Goal: Task Accomplishment & Management: Complete application form

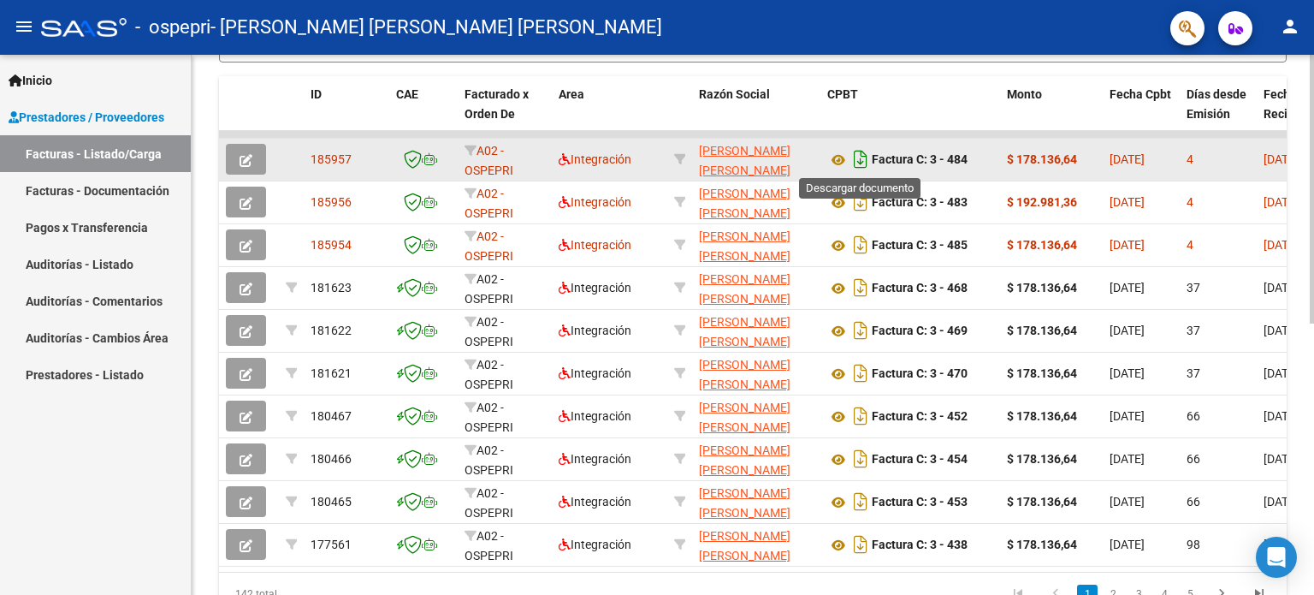
click at [857, 158] on icon "Descargar documento" at bounding box center [860, 158] width 22 height 27
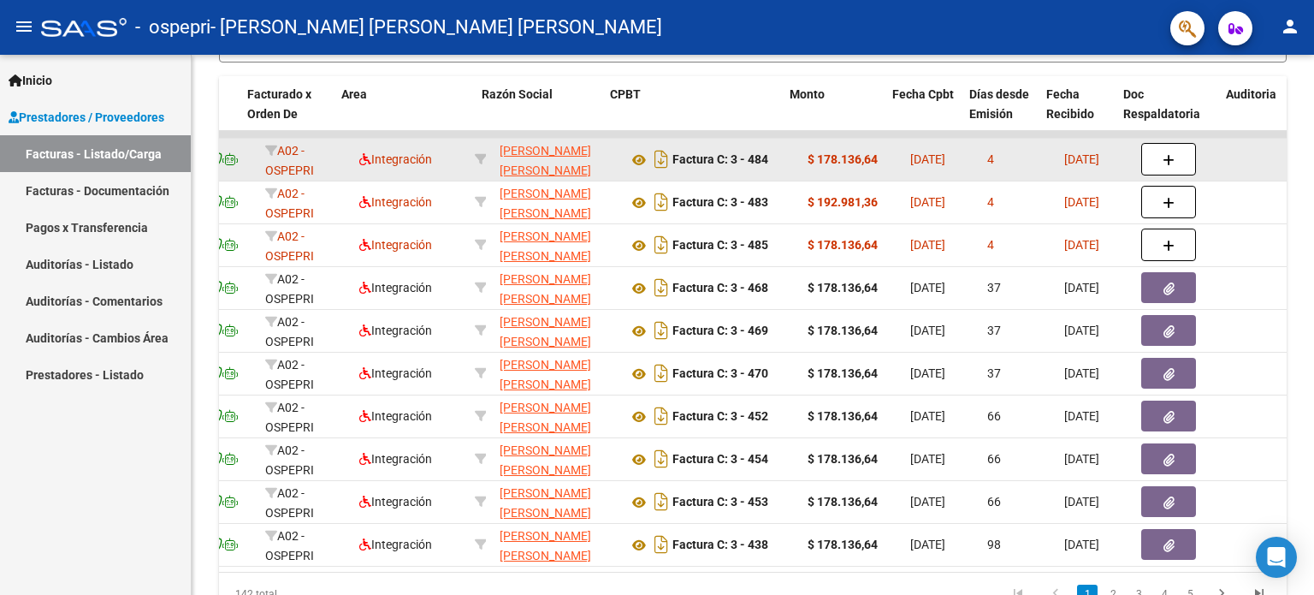
scroll to position [0, 240]
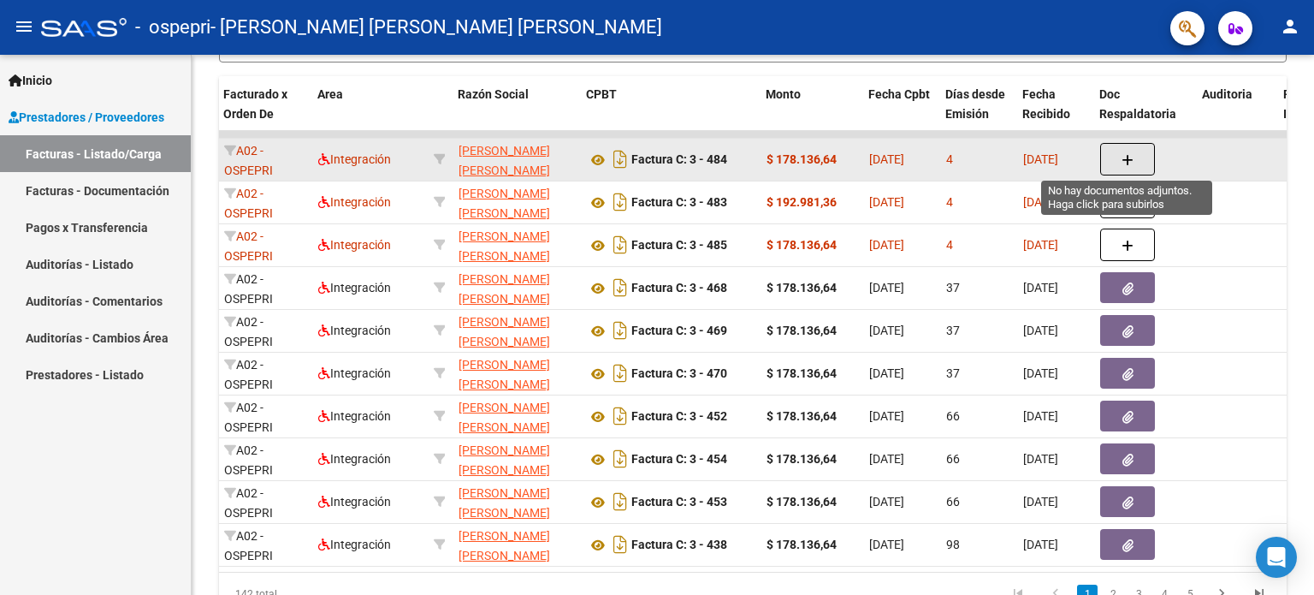
click at [1126, 151] on span "button" at bounding box center [1127, 158] width 12 height 15
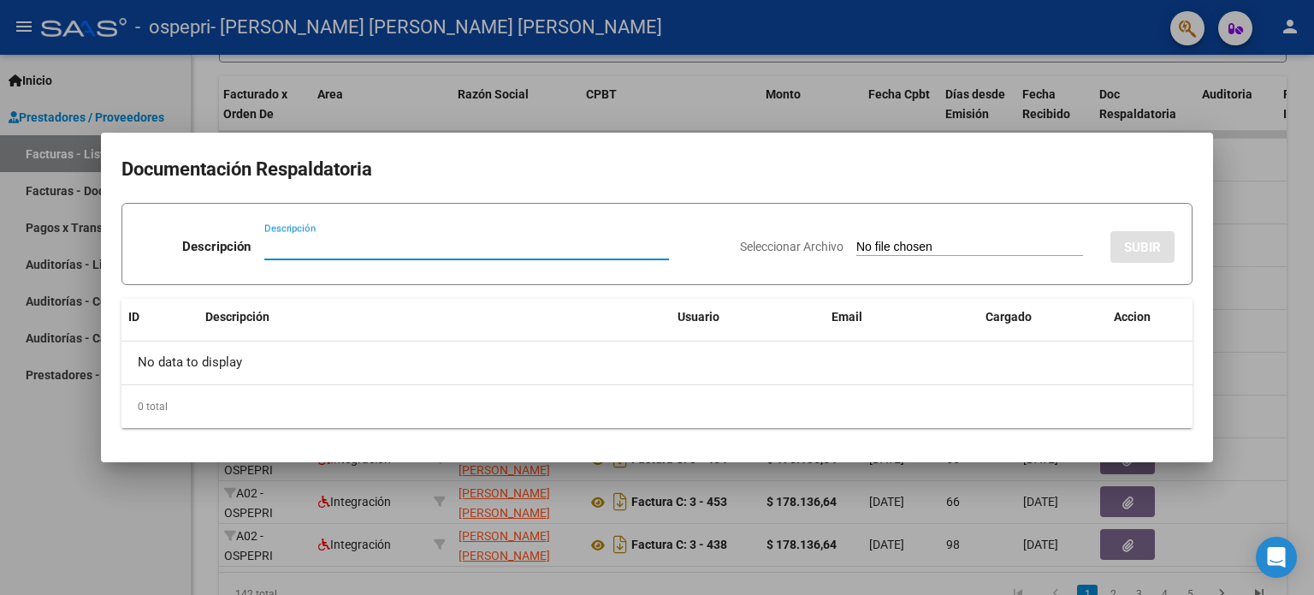
click at [443, 246] on input "Descripción" at bounding box center [466, 246] width 405 height 15
type input "p"
click at [332, 242] on input "Preliquidaci+on y asistencia" at bounding box center [466, 246] width 405 height 15
click at [496, 242] on input "Preliquidación y asistencia" at bounding box center [466, 246] width 405 height 15
type input "Preliquidación y asistencia [PERSON_NAME]"
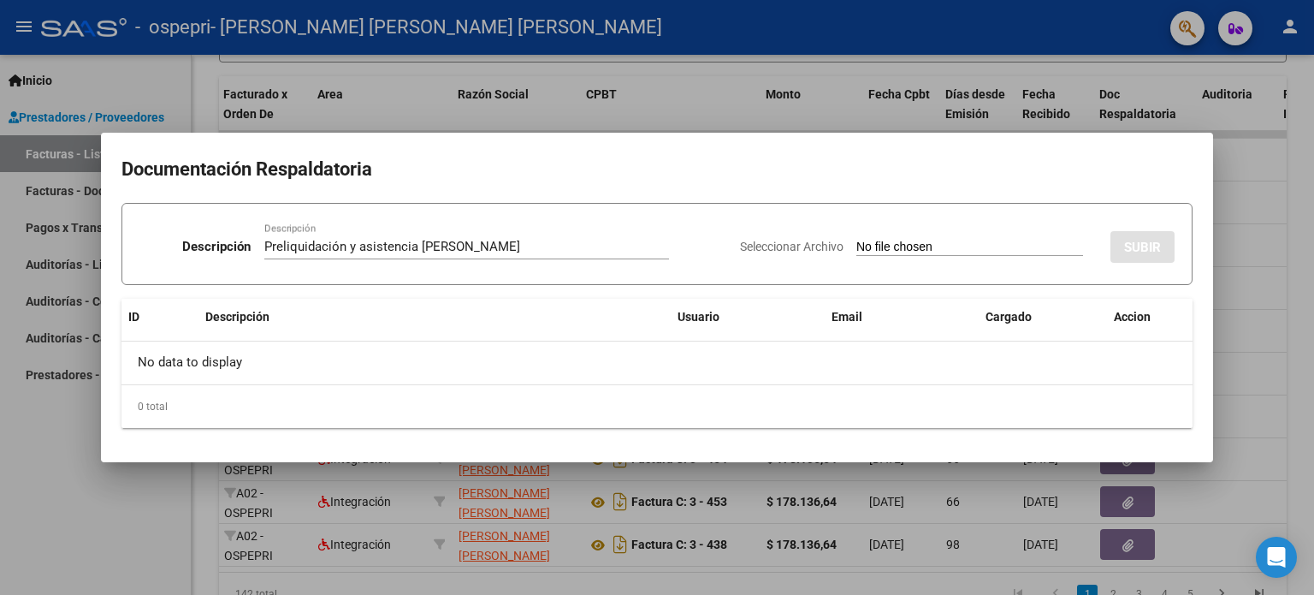
click at [982, 240] on input "Seleccionar Archivo" at bounding box center [969, 248] width 227 height 16
type input "C:\fakepath\Preliquidación y asistencia [PERSON_NAME] [PERSON_NAME] .pdf"
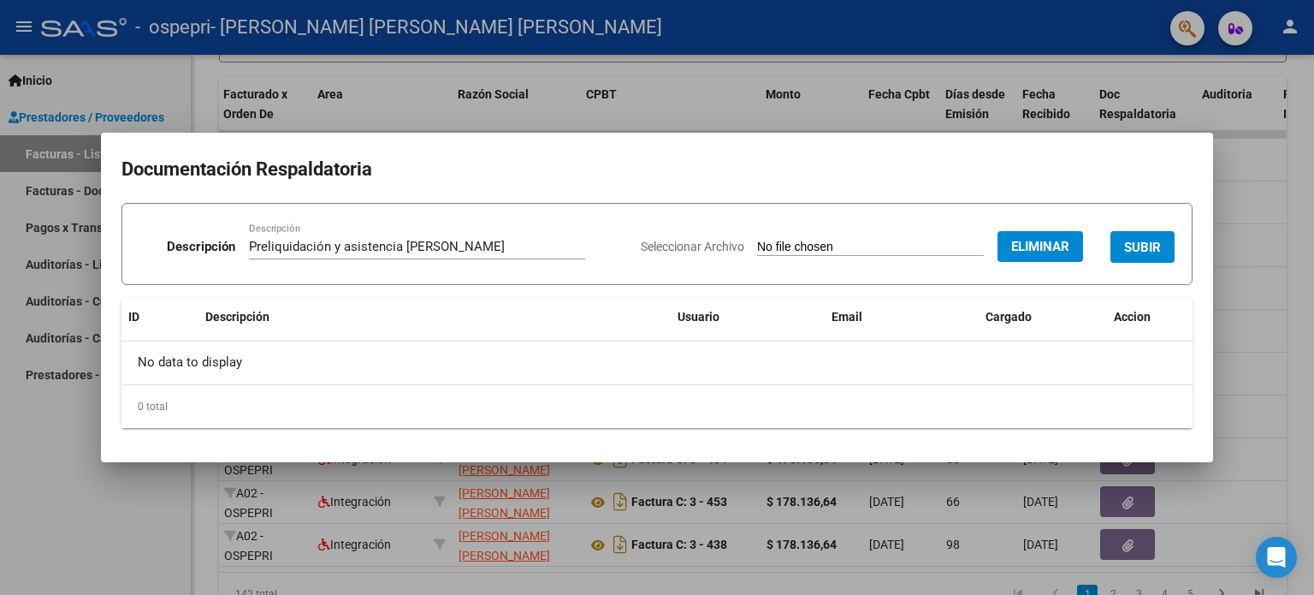
click at [1156, 245] on span "SUBIR" at bounding box center [1142, 247] width 37 height 15
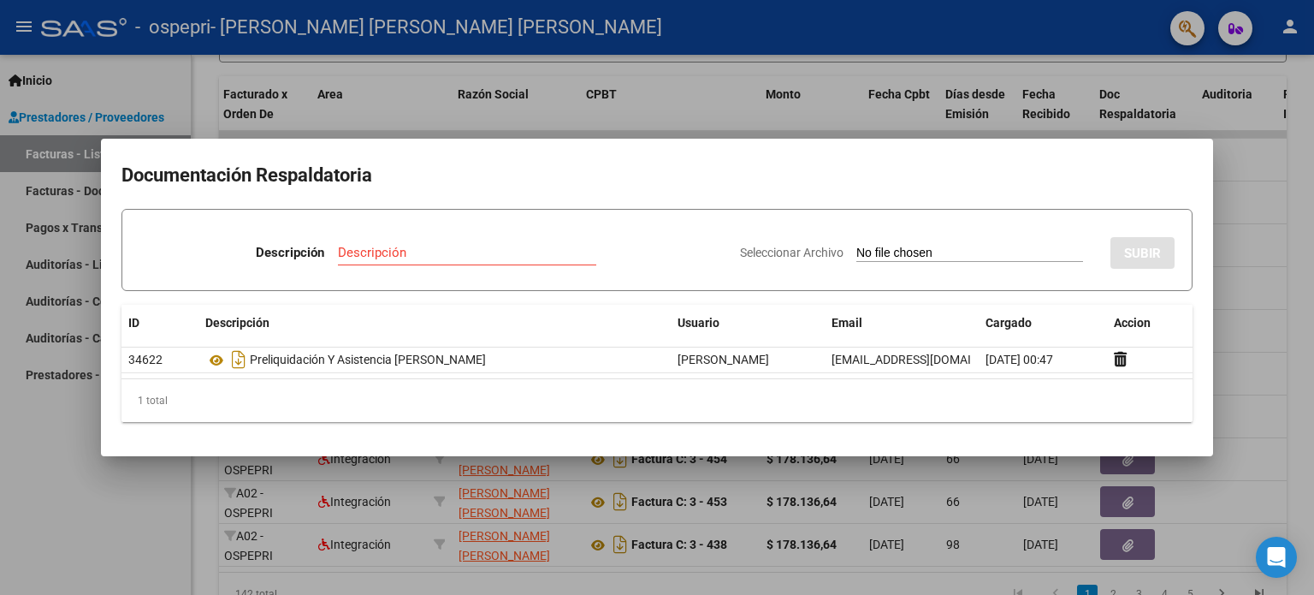
click at [1240, 235] on div at bounding box center [657, 297] width 1314 height 595
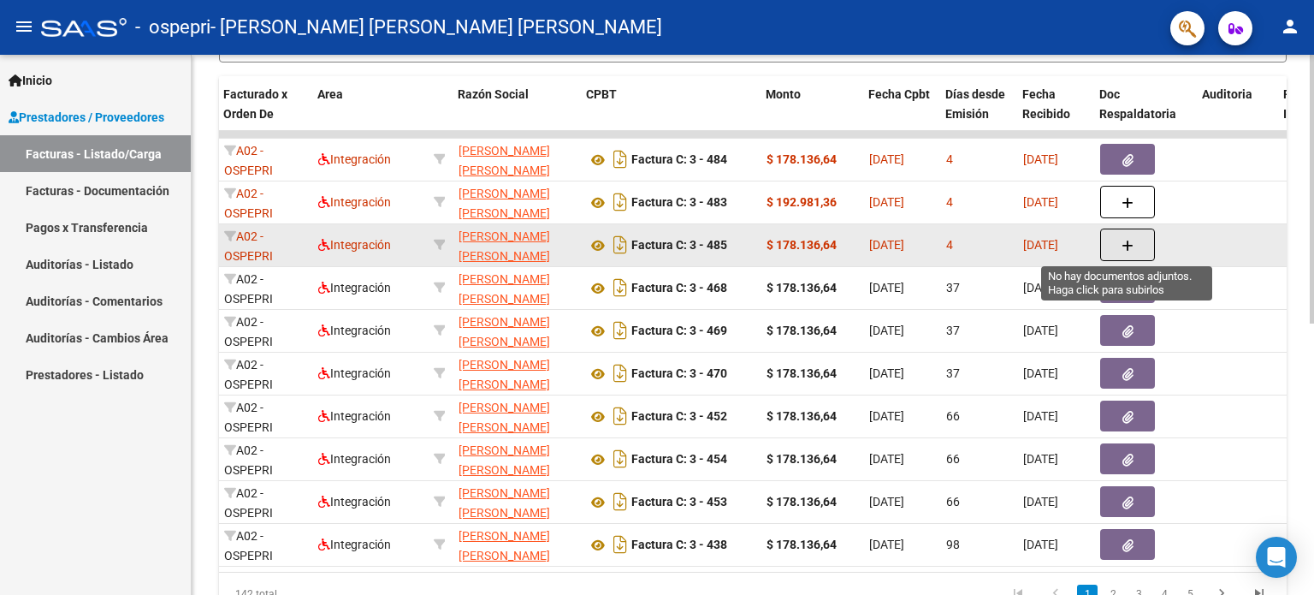
click at [1125, 241] on icon "button" at bounding box center [1127, 246] width 12 height 13
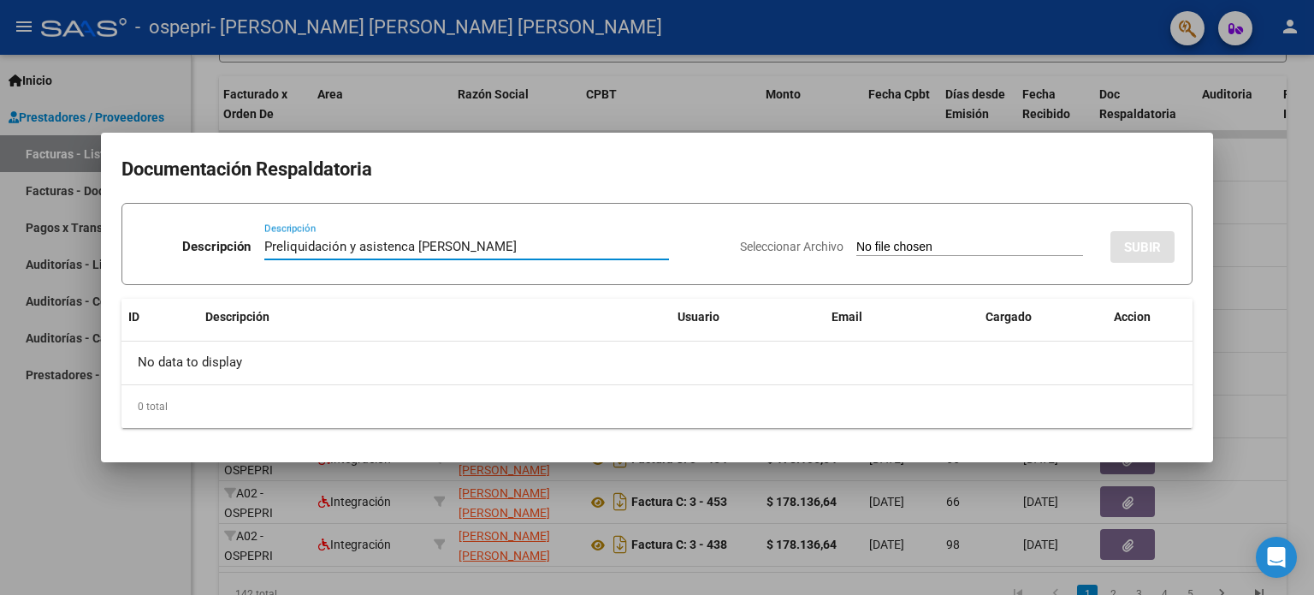
click at [399, 250] on input "Preliquidación y asistenca [PERSON_NAME]" at bounding box center [466, 246] width 405 height 15
type input "Preliquidación y asistencia [PERSON_NAME]"
click at [924, 249] on input "Seleccionar Archivo" at bounding box center [969, 248] width 227 height 16
type input "C:\fakepath\Preliquidación y asistencia [PERSON_NAME] [PERSON_NAME] .pdf"
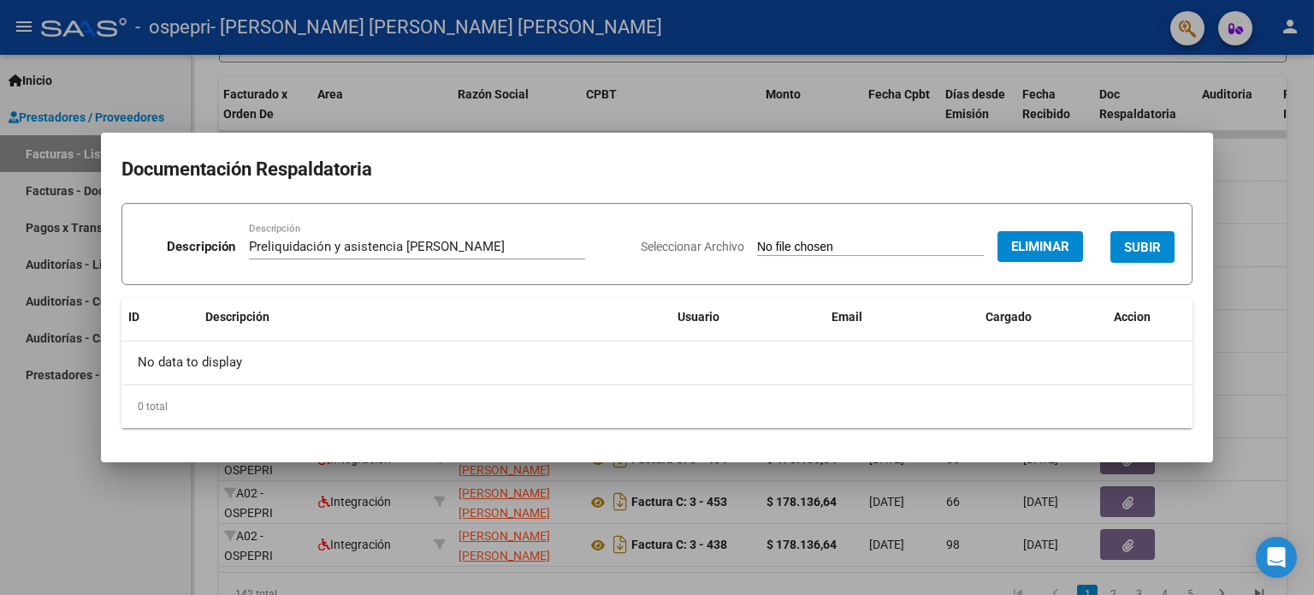
click at [1132, 242] on span "SUBIR" at bounding box center [1142, 247] width 37 height 15
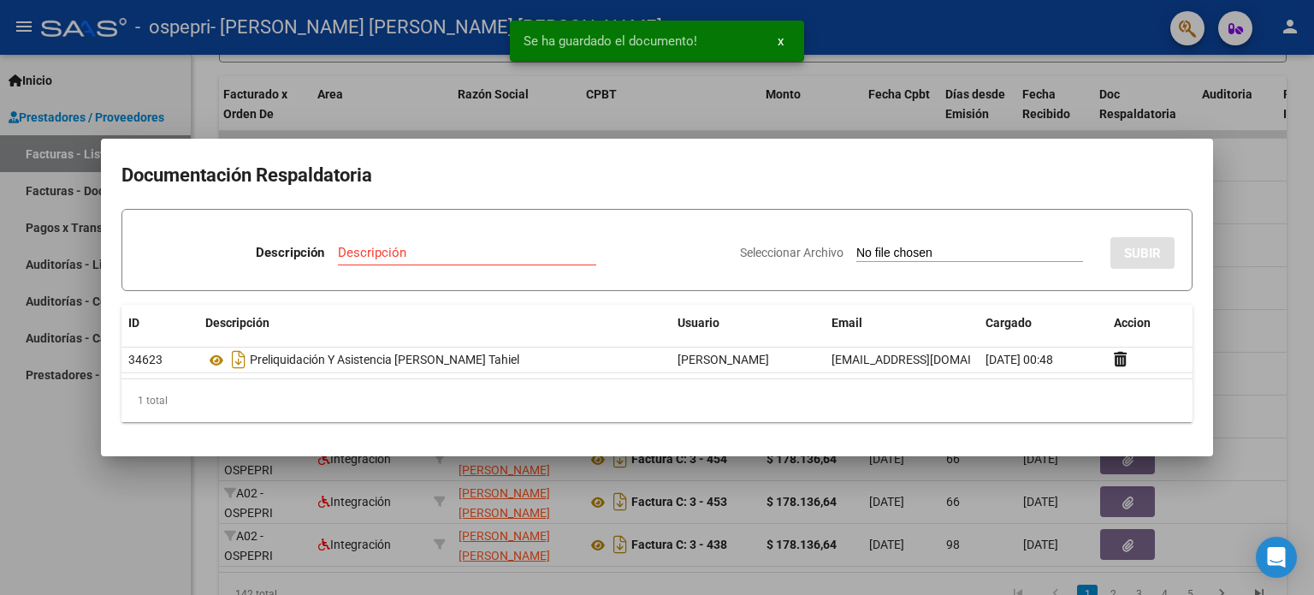
click at [1237, 279] on div at bounding box center [657, 297] width 1314 height 595
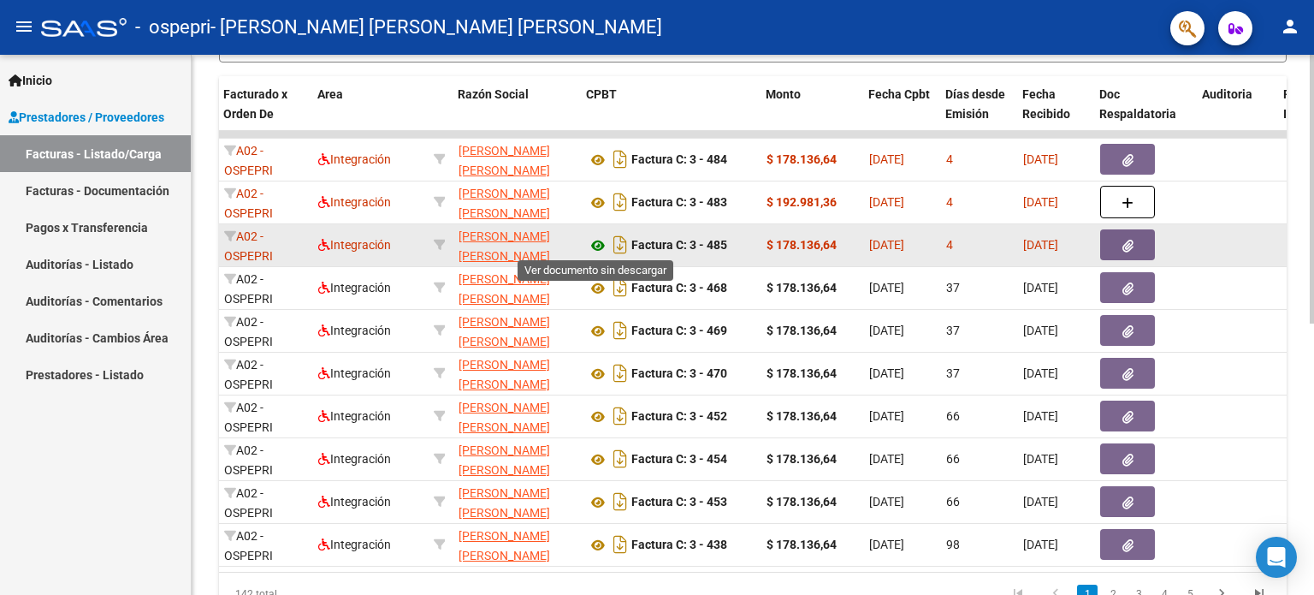
click at [593, 239] on icon at bounding box center [598, 245] width 22 height 21
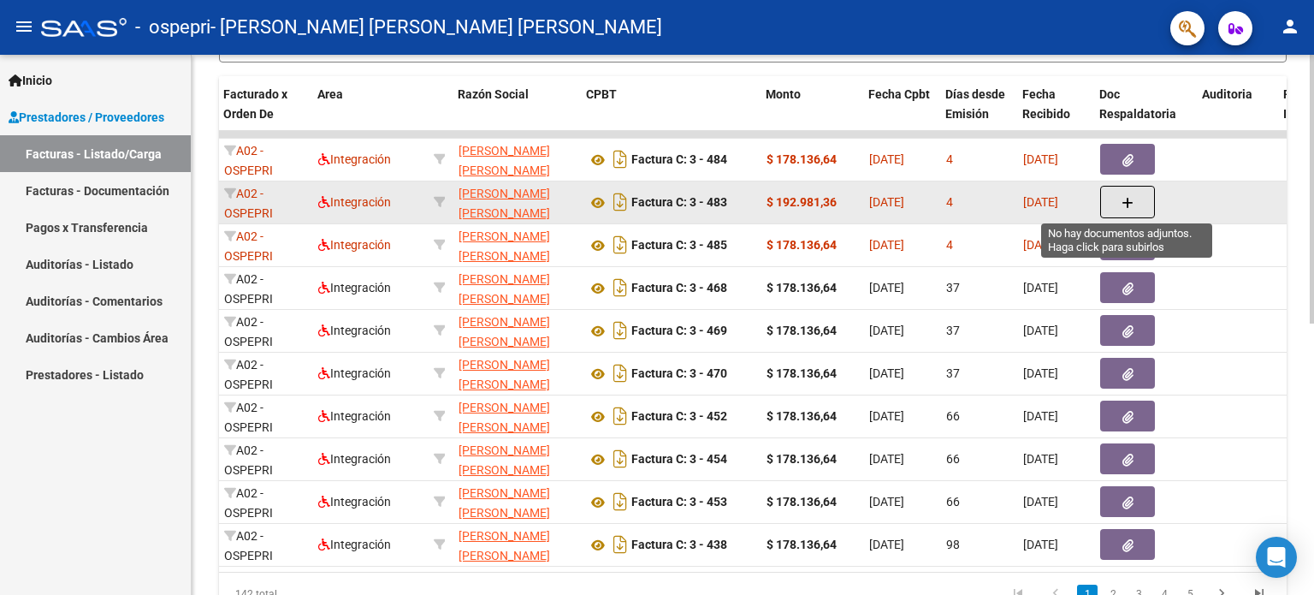
click at [1135, 198] on button "button" at bounding box center [1127, 202] width 55 height 33
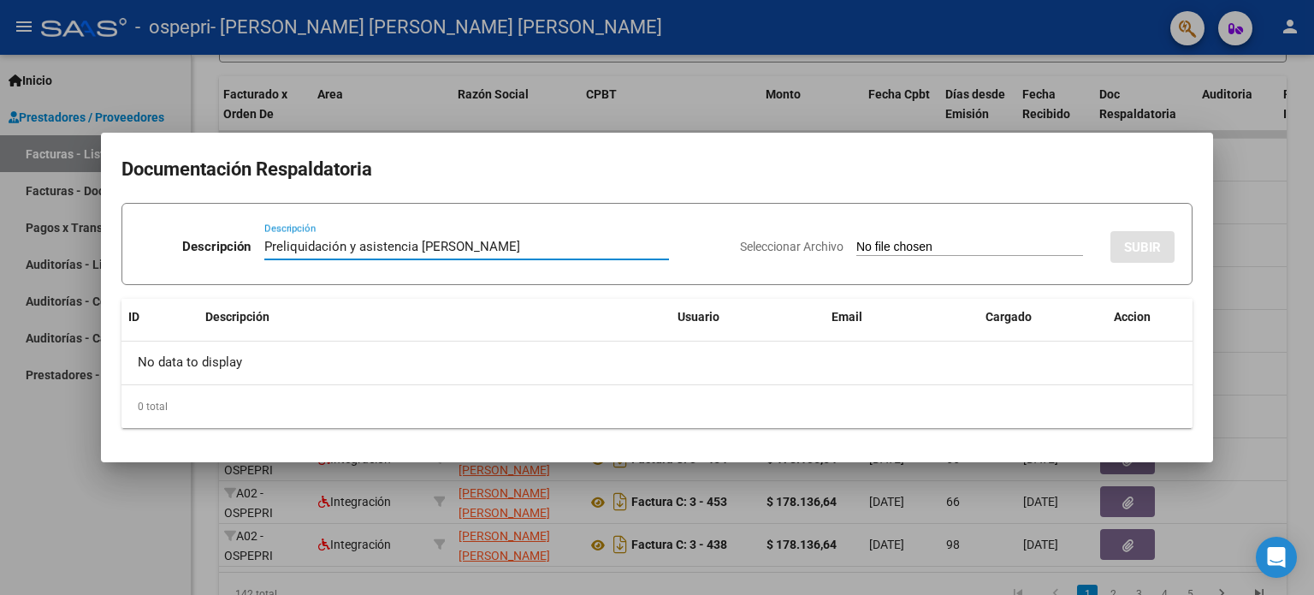
type input "Preliquidación y asistencia [PERSON_NAME]"
click at [911, 236] on div "Seleccionar Archivo SUBIR" at bounding box center [957, 243] width 435 height 52
click at [911, 242] on input "Seleccionar Archivo" at bounding box center [969, 248] width 227 height 16
type input "C:\fakepath\Preliquidación y asistencia Marchesini [PERSON_NAME] .pdf"
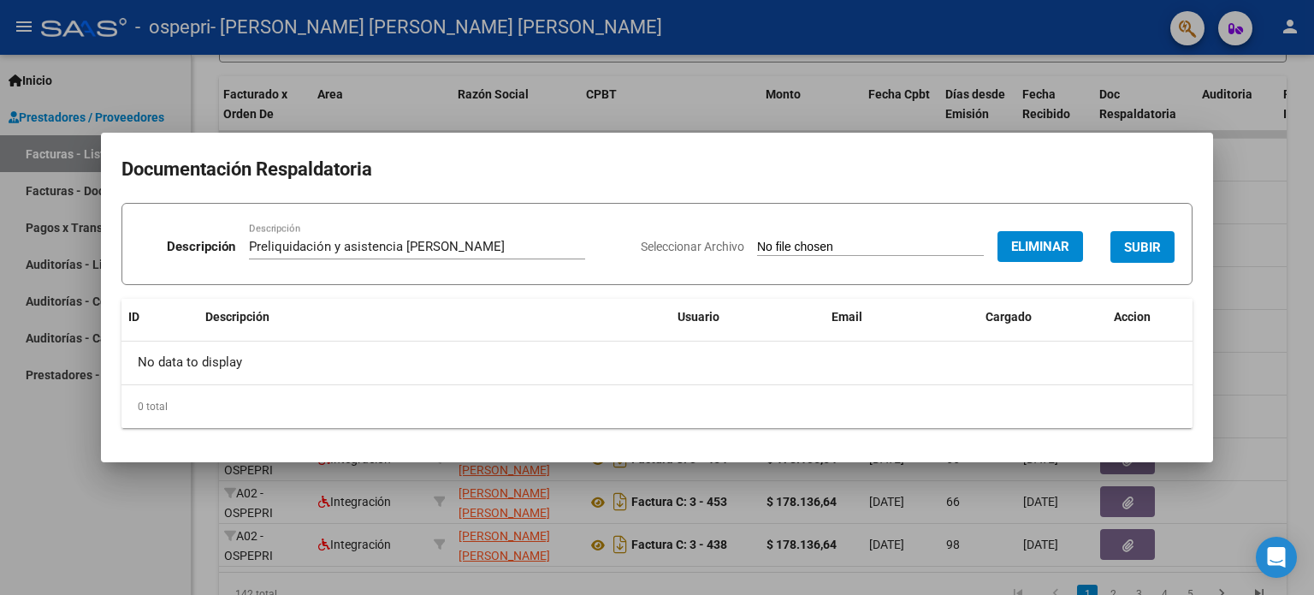
click at [1137, 251] on span "SUBIR" at bounding box center [1142, 247] width 37 height 15
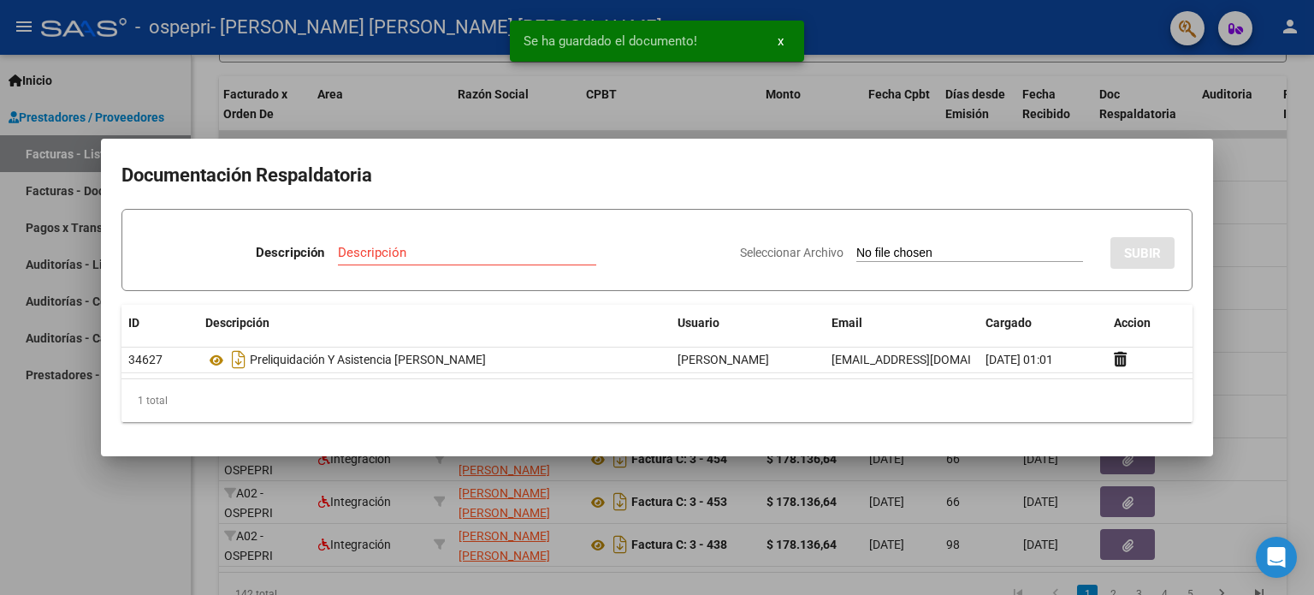
click at [1241, 280] on div at bounding box center [657, 297] width 1314 height 595
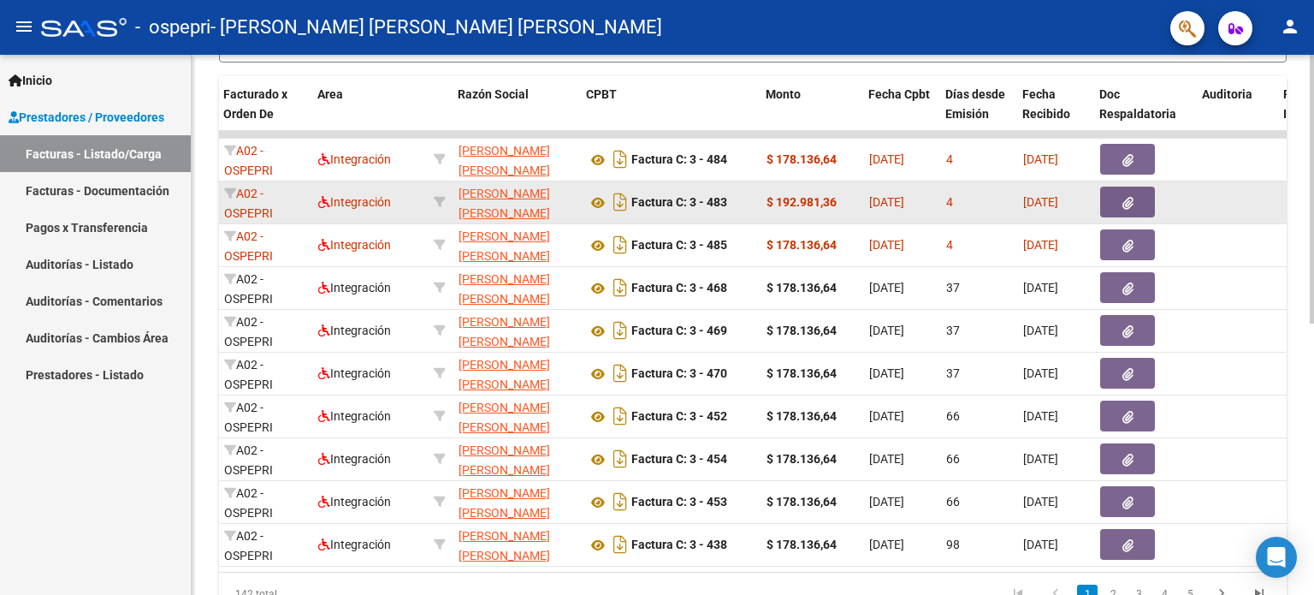
click at [1127, 197] on icon "button" at bounding box center [1127, 203] width 11 height 13
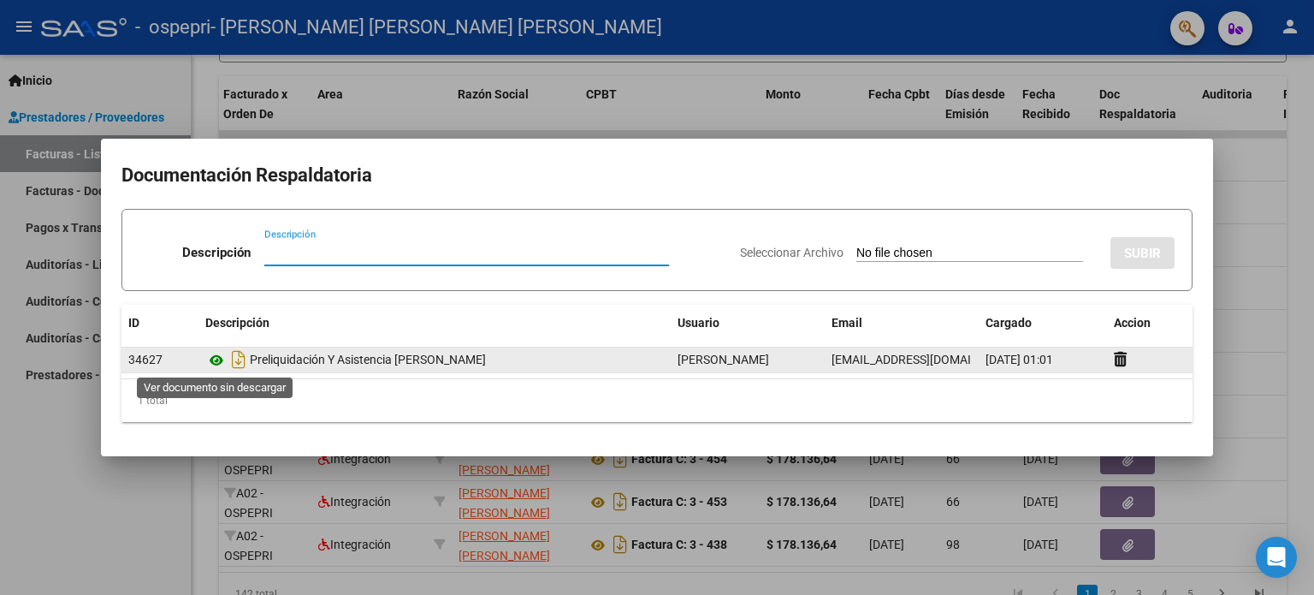
click at [216, 362] on icon at bounding box center [216, 360] width 22 height 21
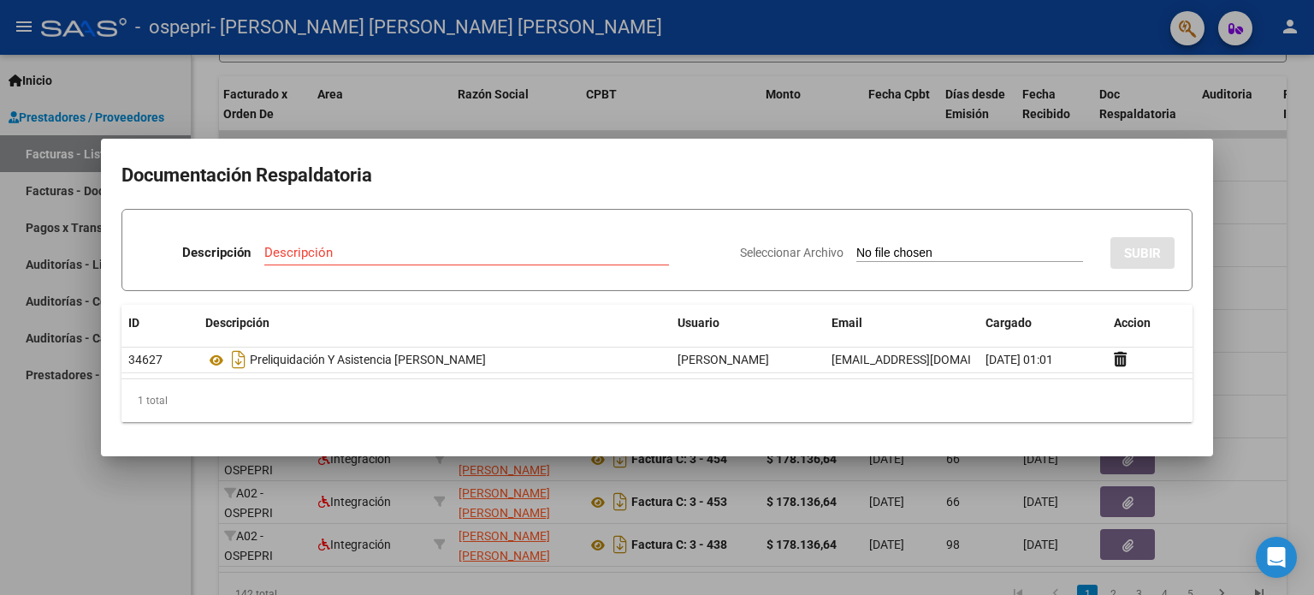
click at [1280, 242] on div at bounding box center [657, 297] width 1314 height 595
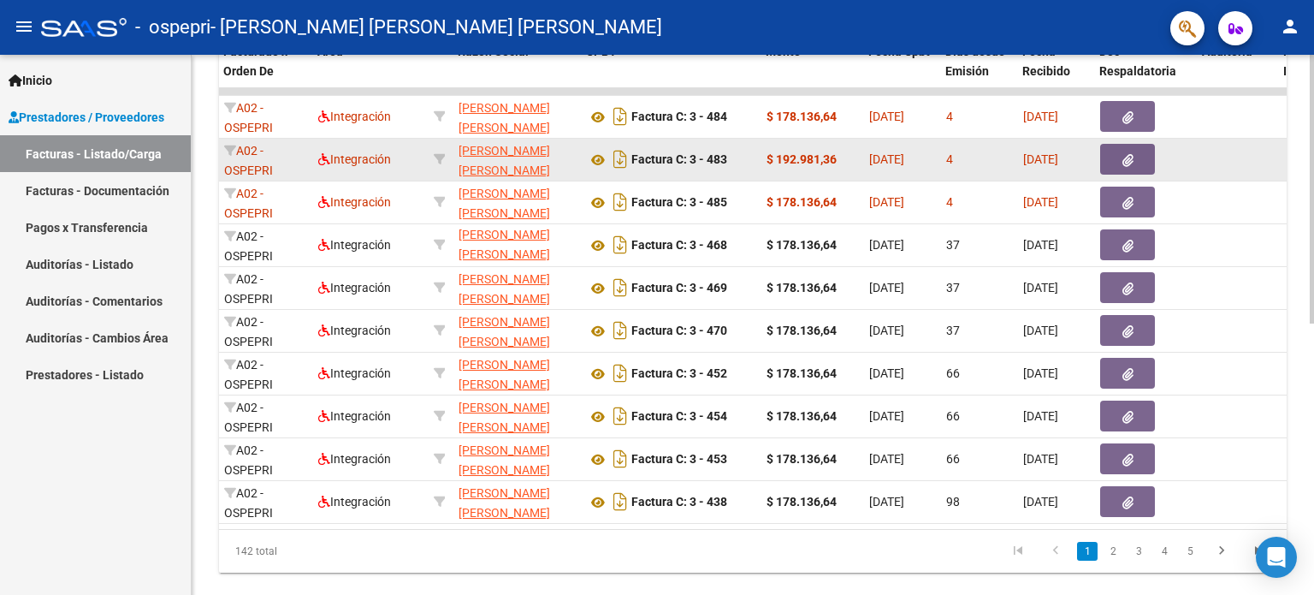
scroll to position [546, 0]
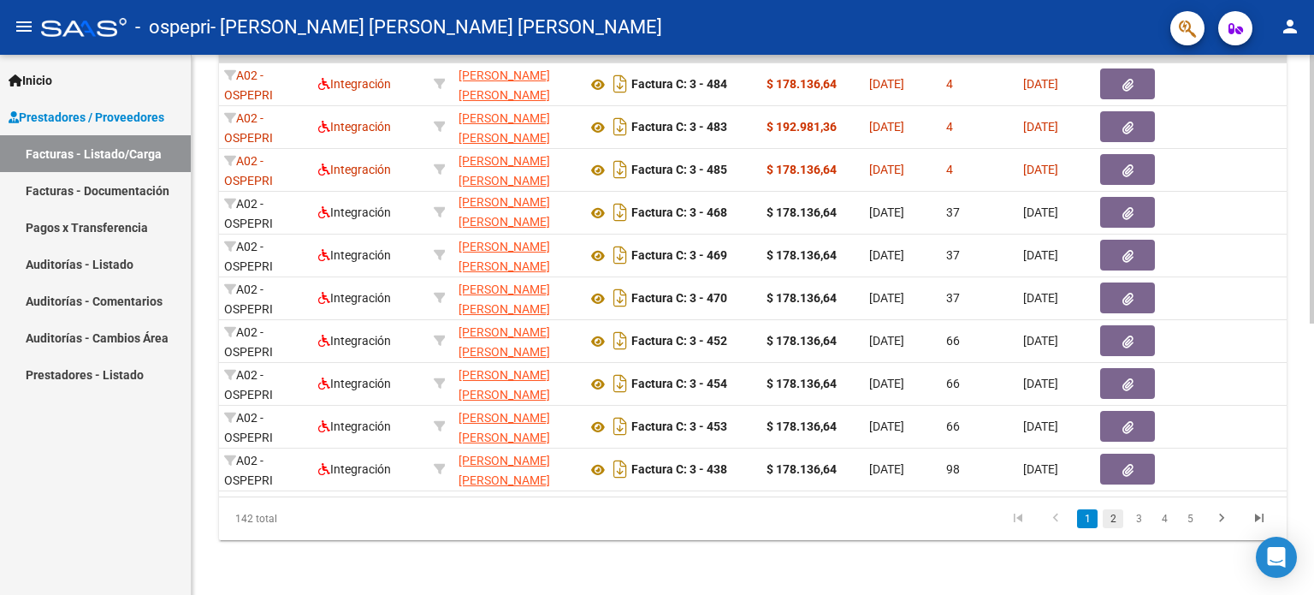
click at [1117, 515] on link "2" at bounding box center [1113, 518] width 21 height 19
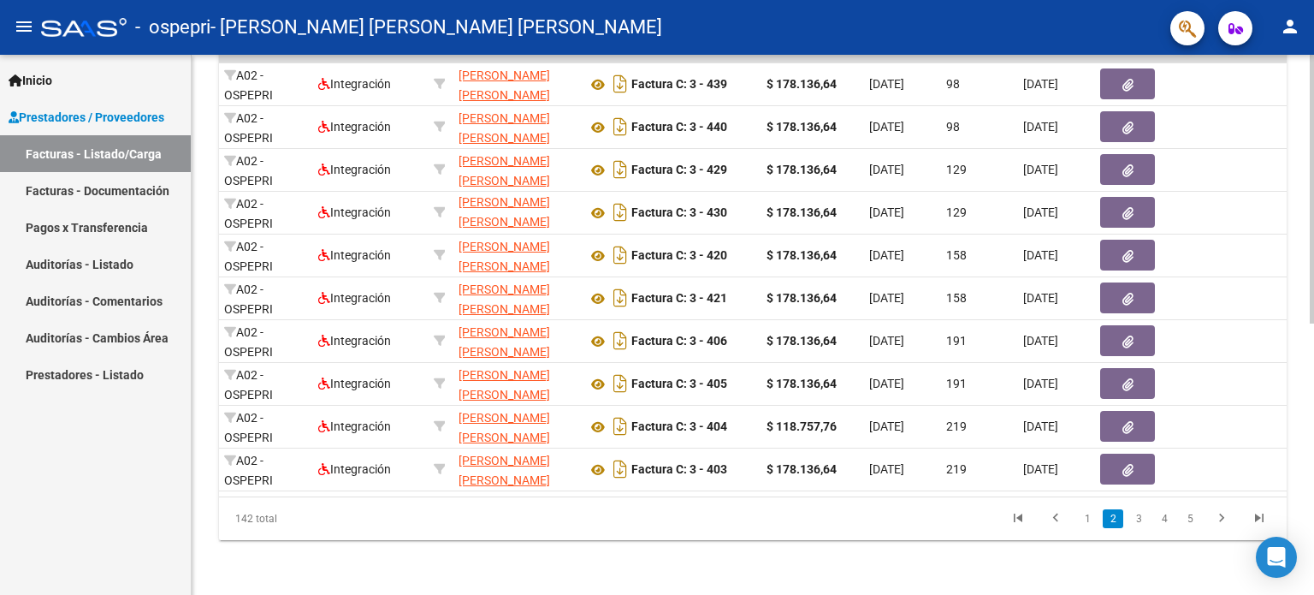
click at [1113, 519] on link "2" at bounding box center [1113, 518] width 21 height 19
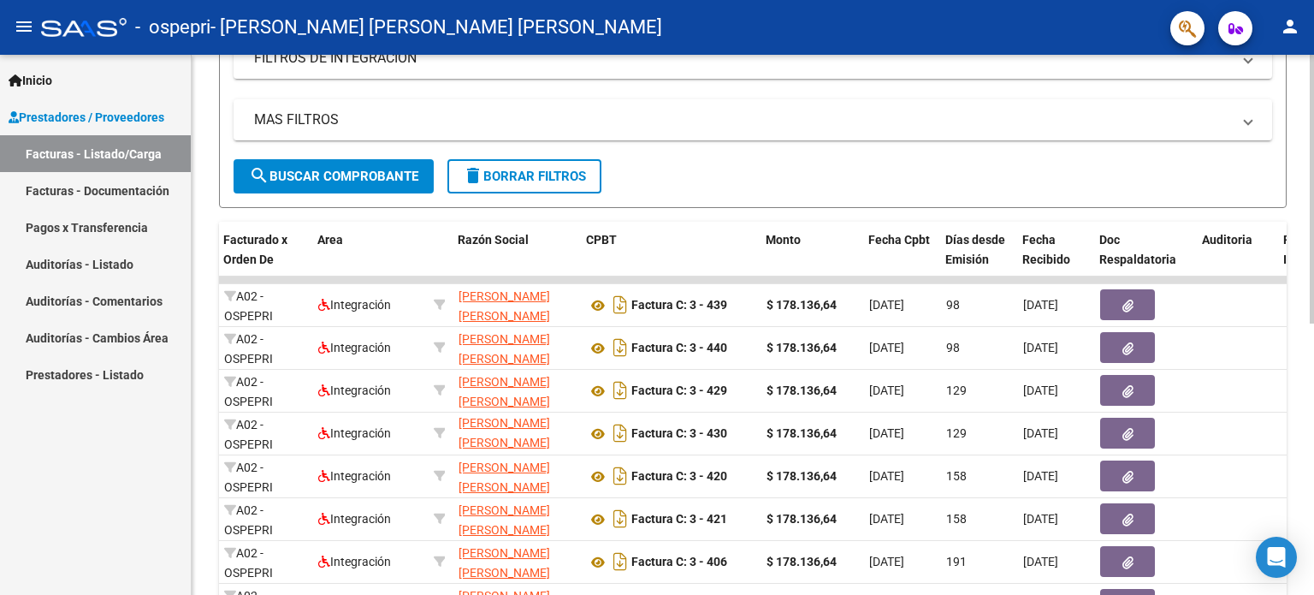
scroll to position [289, 0]
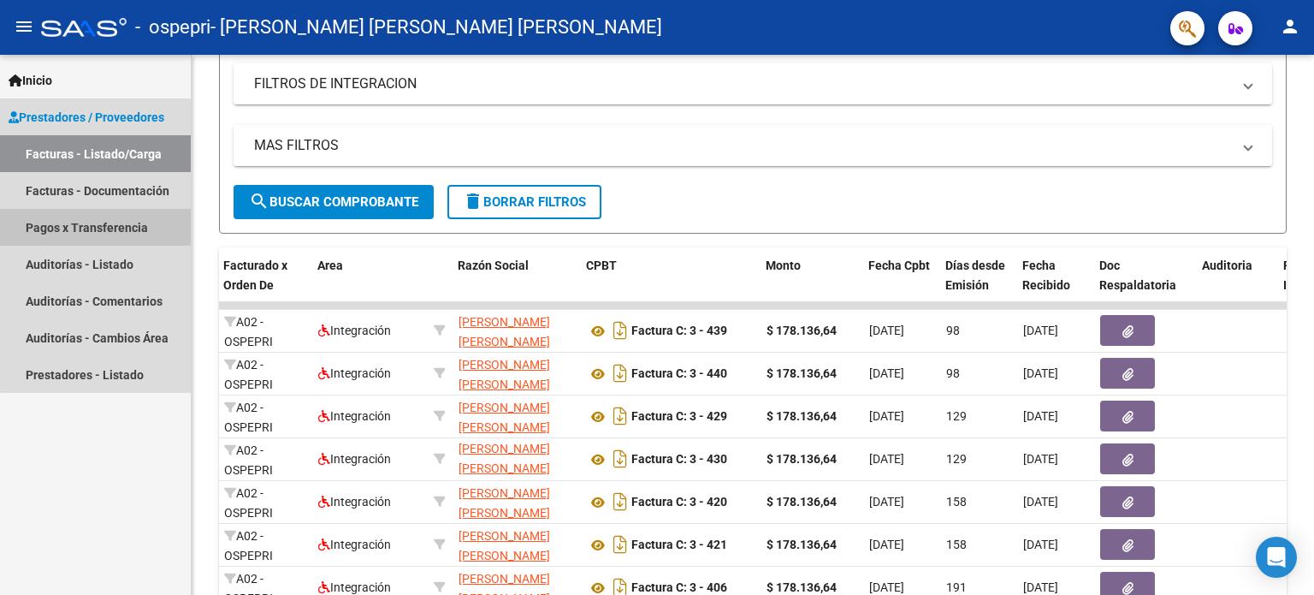
click at [143, 228] on link "Pagos x Transferencia" at bounding box center [95, 227] width 191 height 37
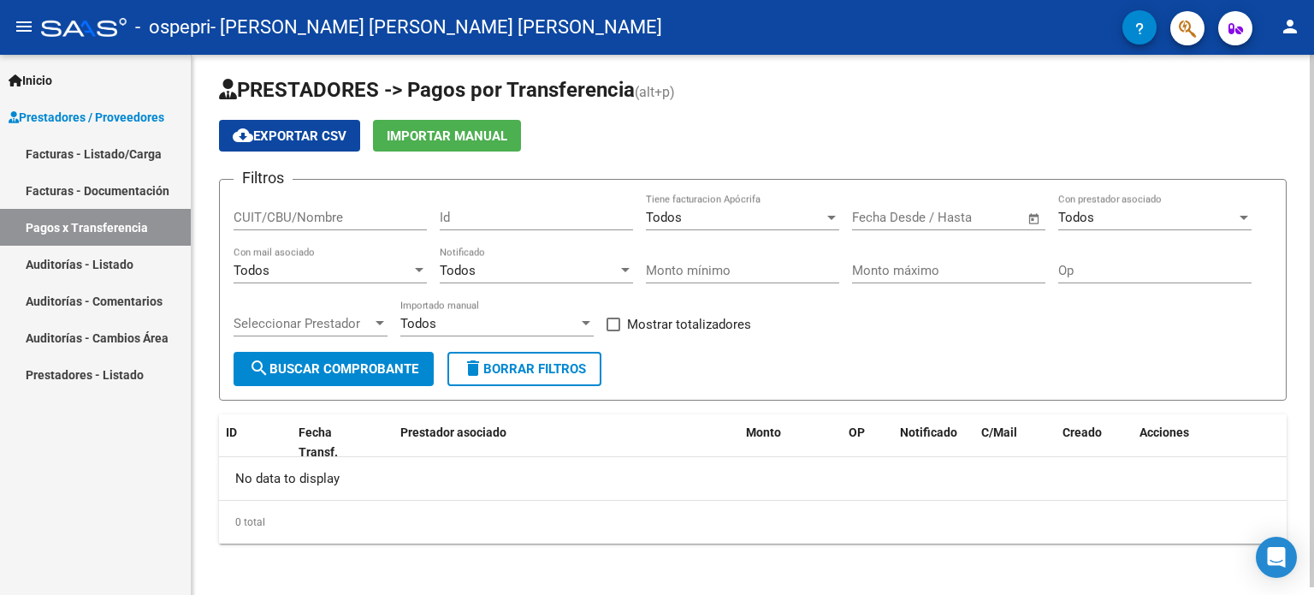
scroll to position [7, 0]
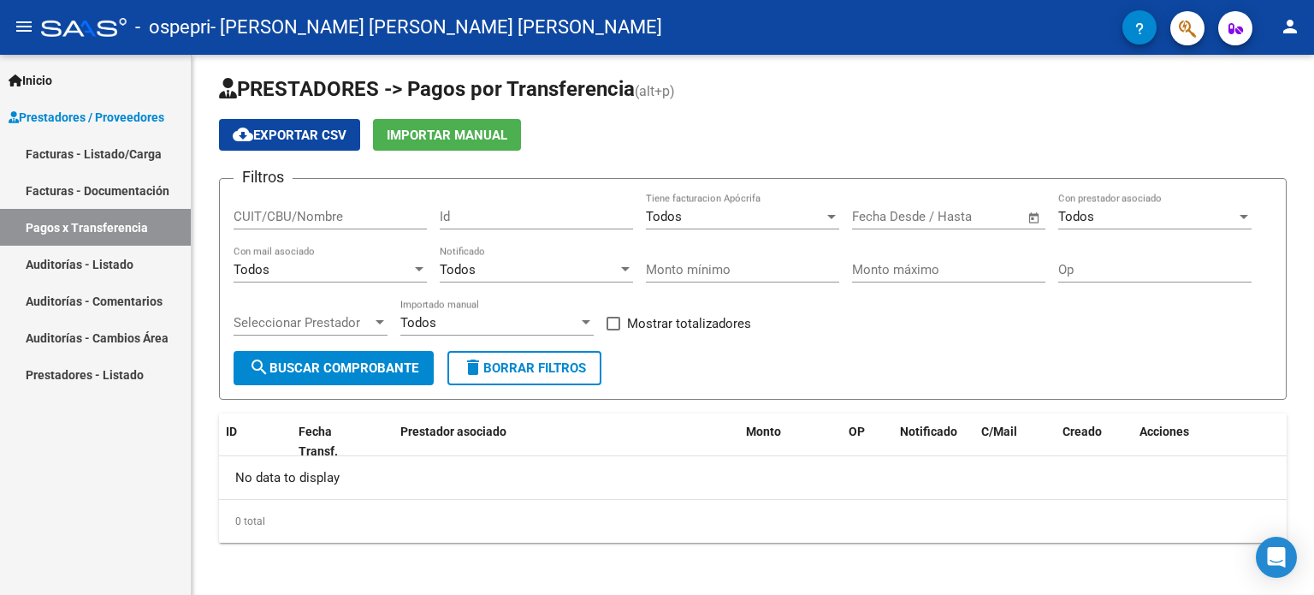
click at [49, 300] on link "Auditorías - Comentarios" at bounding box center [95, 300] width 191 height 37
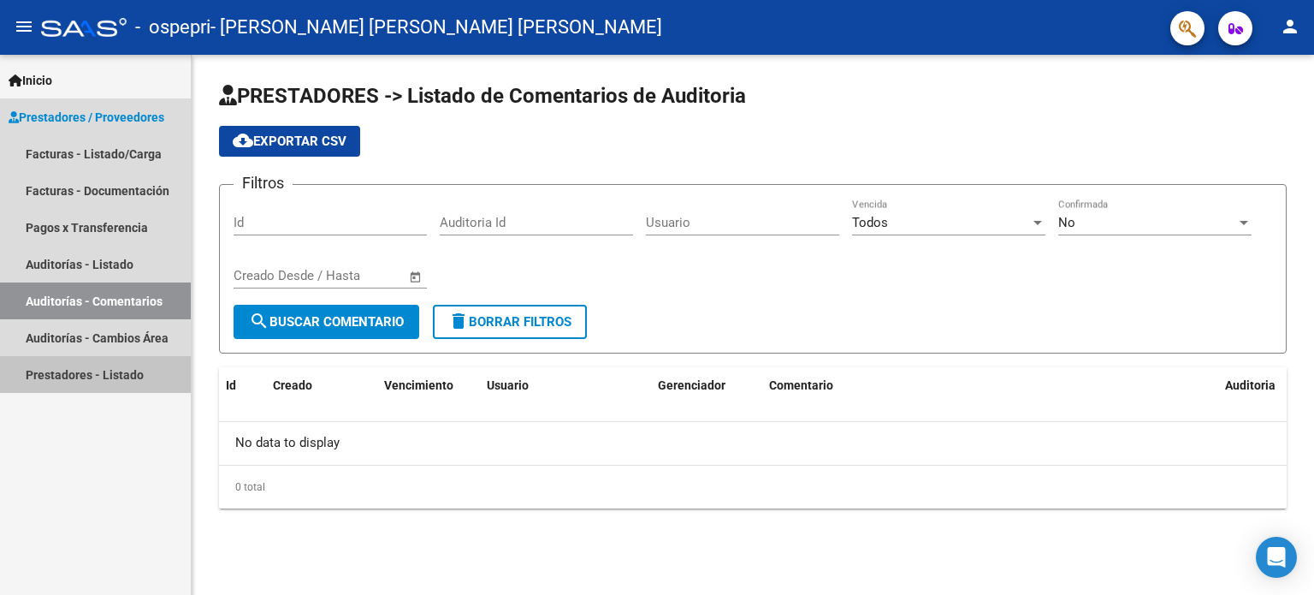
click at [51, 374] on link "Prestadores - Listado" at bounding box center [95, 374] width 191 height 37
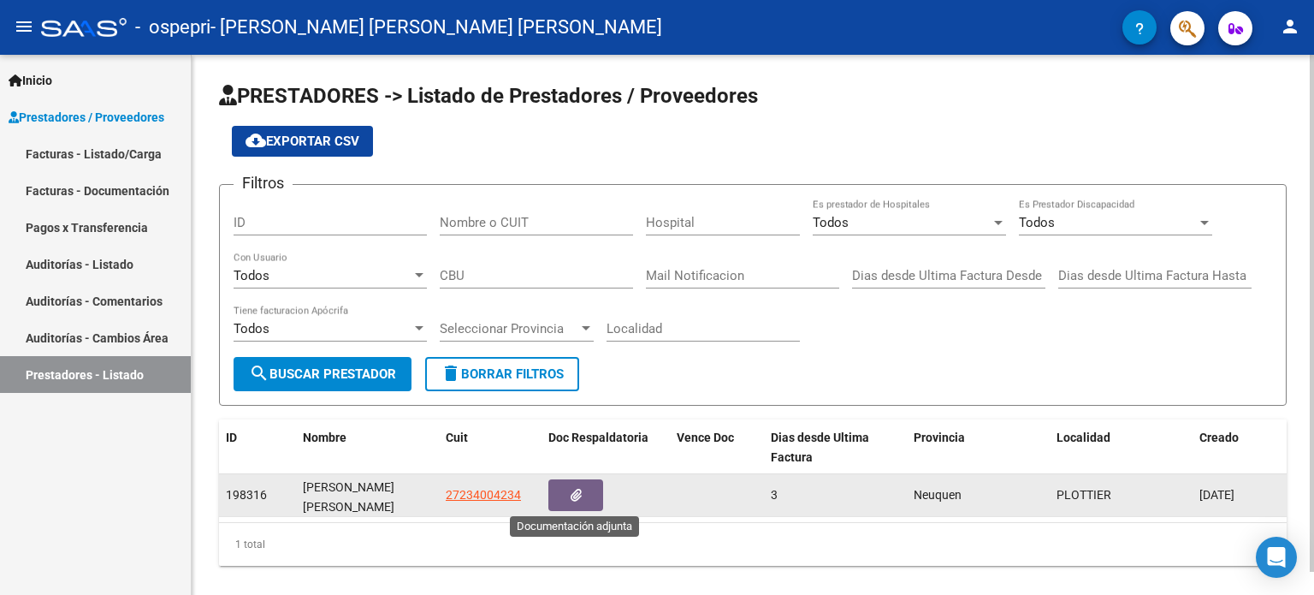
click at [578, 494] on icon "button" at bounding box center [576, 494] width 11 height 13
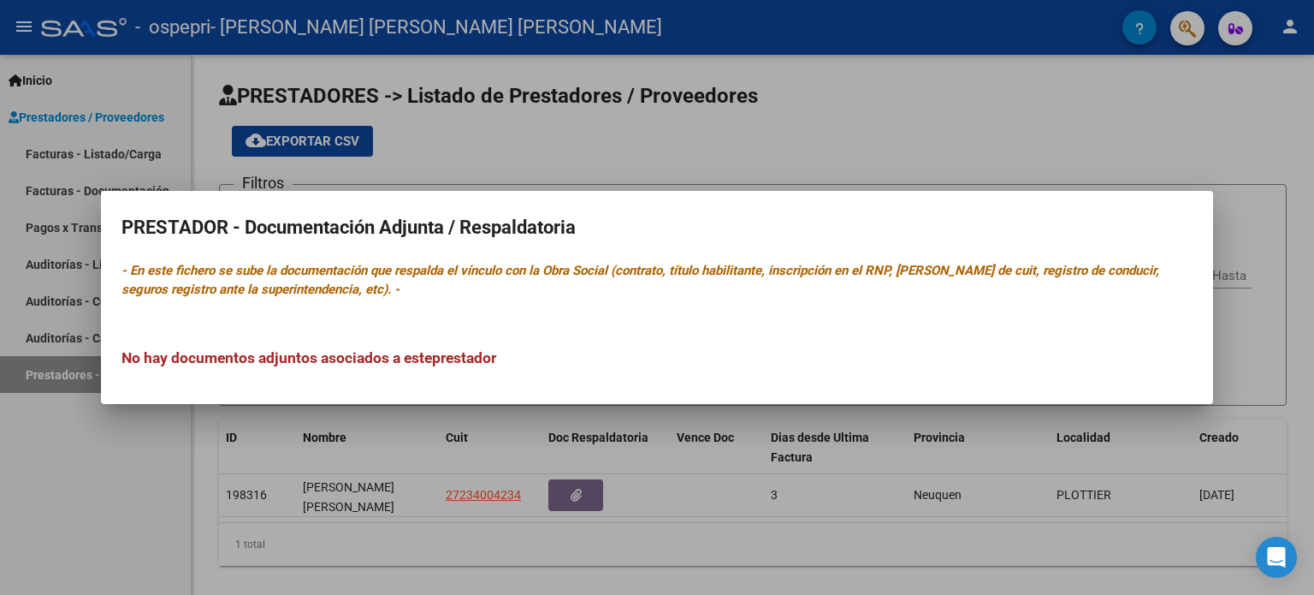
click at [98, 492] on div at bounding box center [657, 297] width 1314 height 595
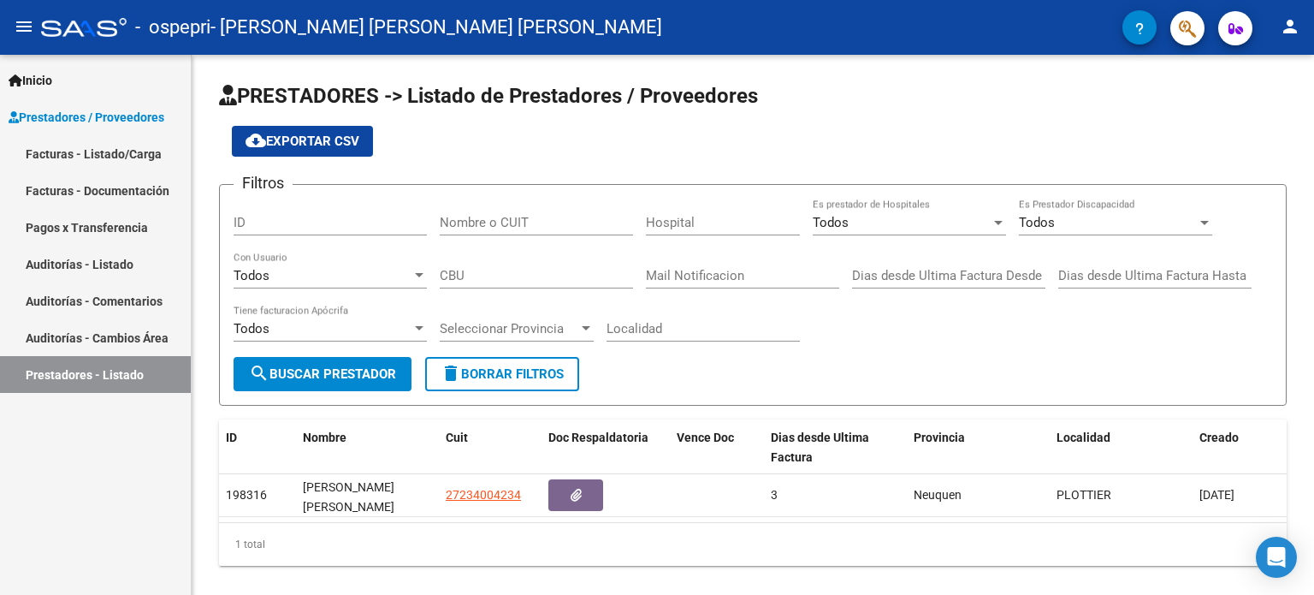
click at [97, 186] on link "Facturas - Documentación" at bounding box center [95, 190] width 191 height 37
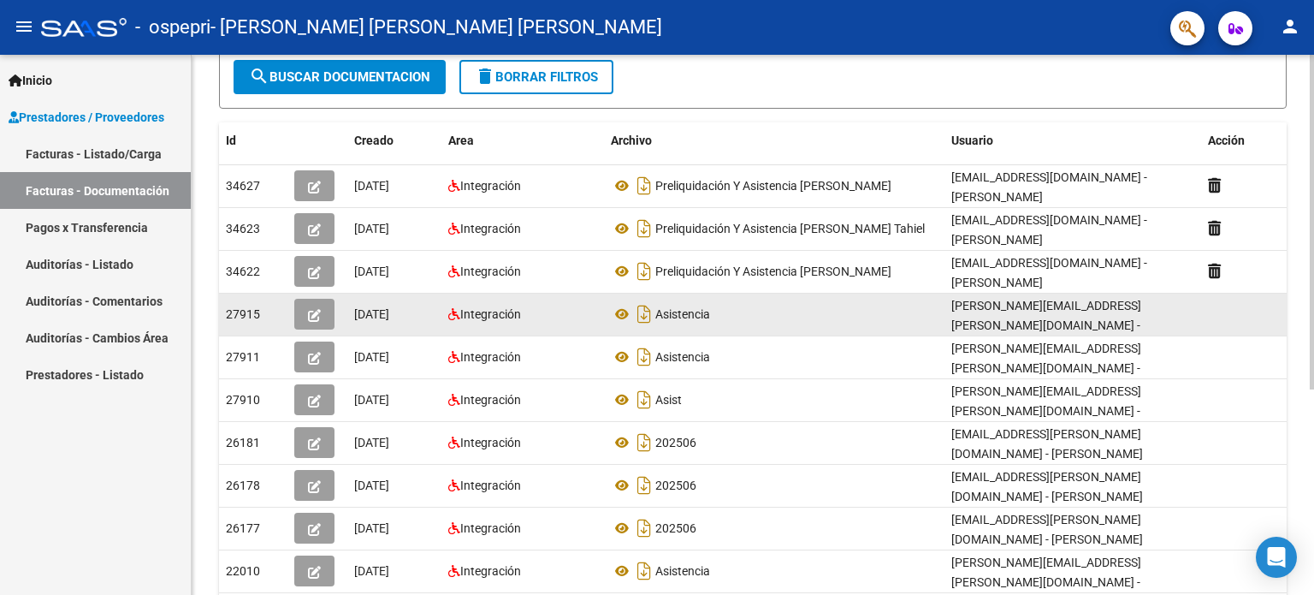
scroll to position [330, 0]
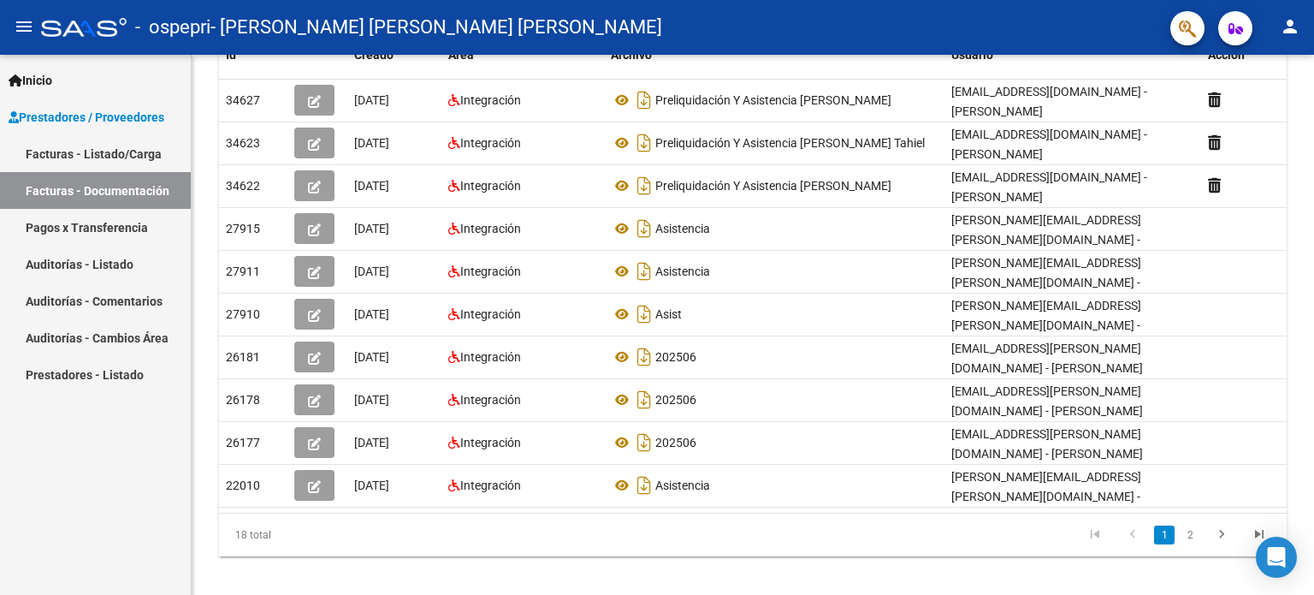
click at [75, 149] on link "Facturas - Listado/Carga" at bounding box center [95, 153] width 191 height 37
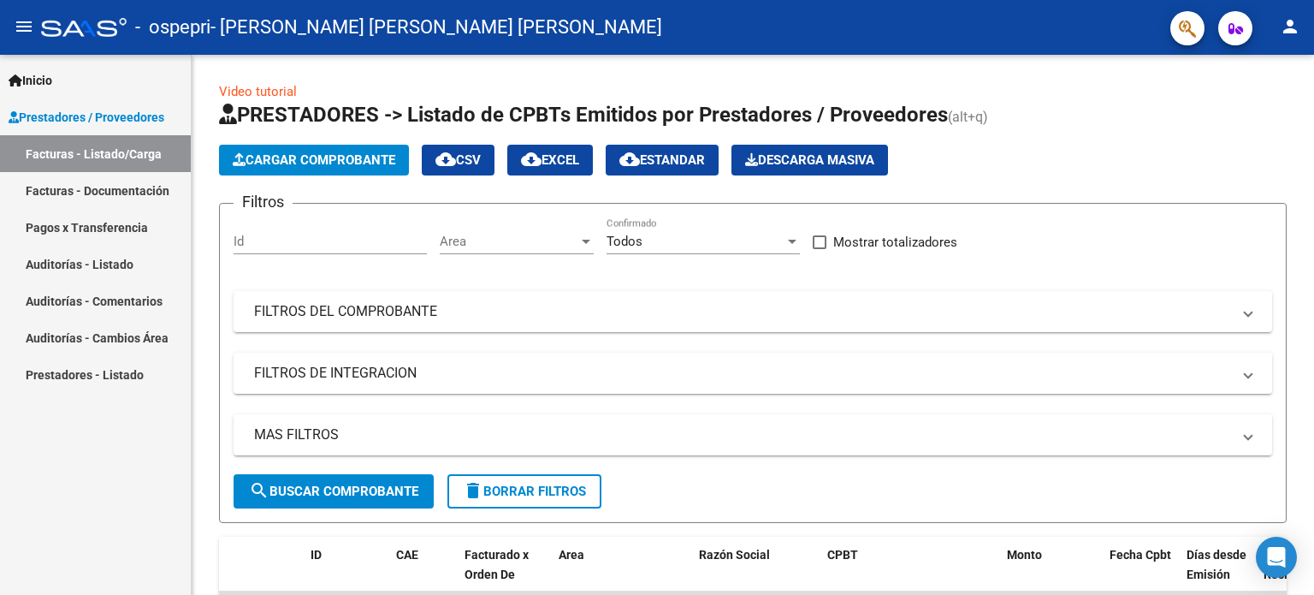
click at [93, 115] on span "Prestadores / Proveedores" at bounding box center [87, 117] width 156 height 19
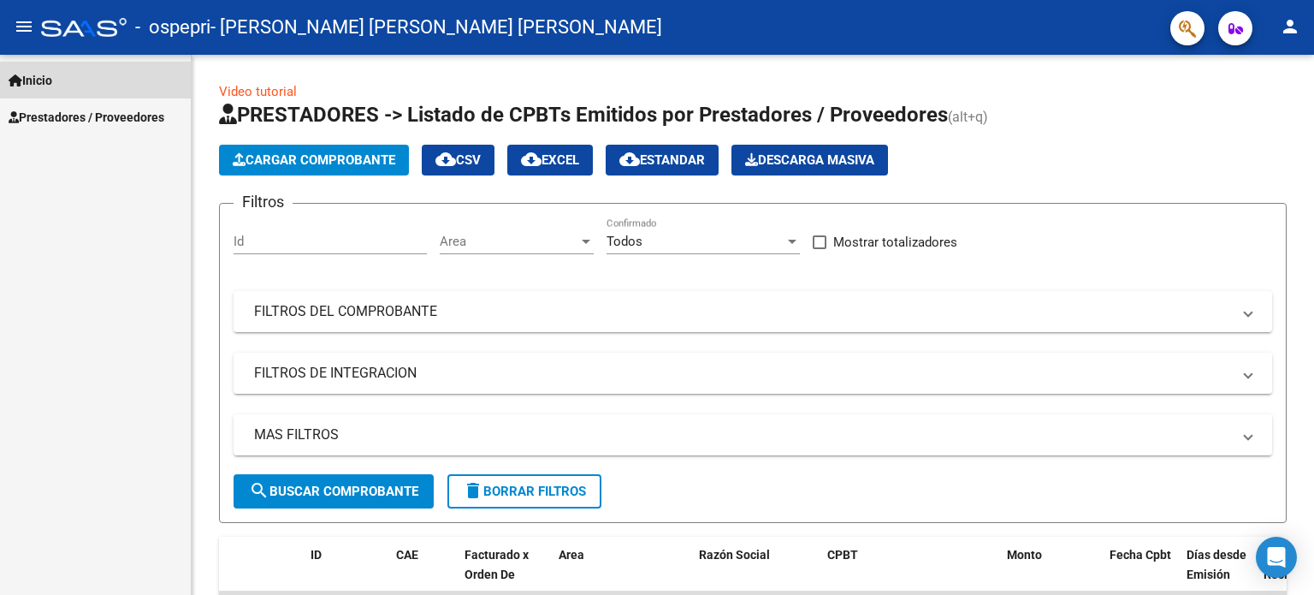
click at [96, 80] on link "Inicio" at bounding box center [95, 80] width 191 height 37
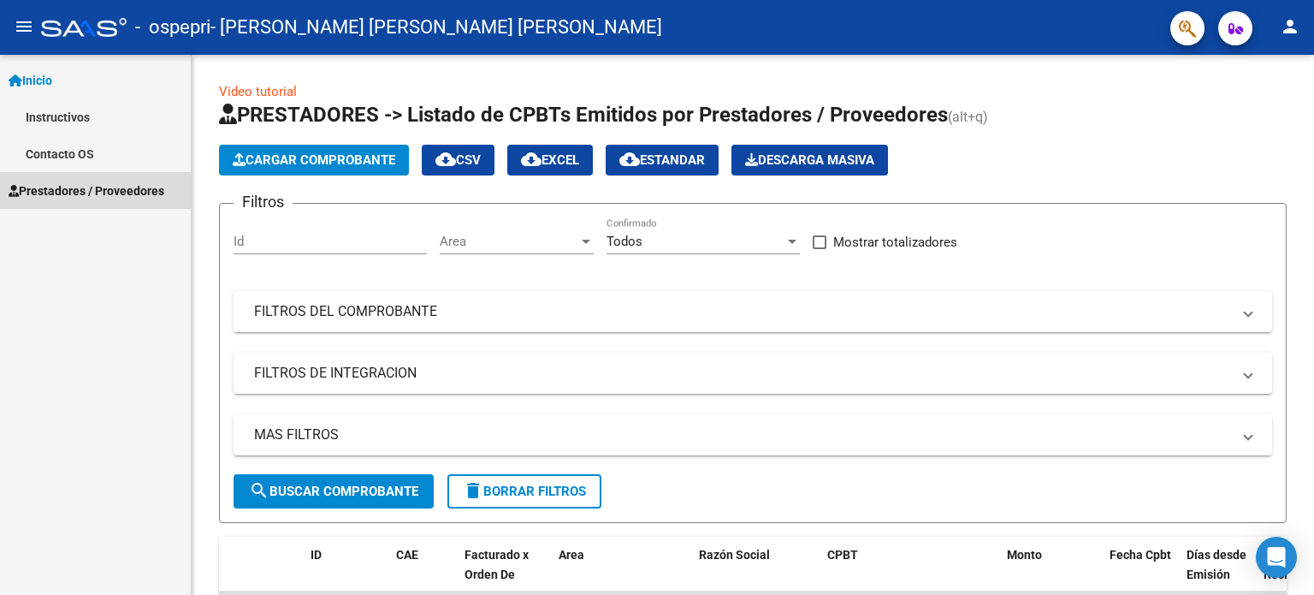
click at [84, 187] on span "Prestadores / Proveedores" at bounding box center [87, 190] width 156 height 19
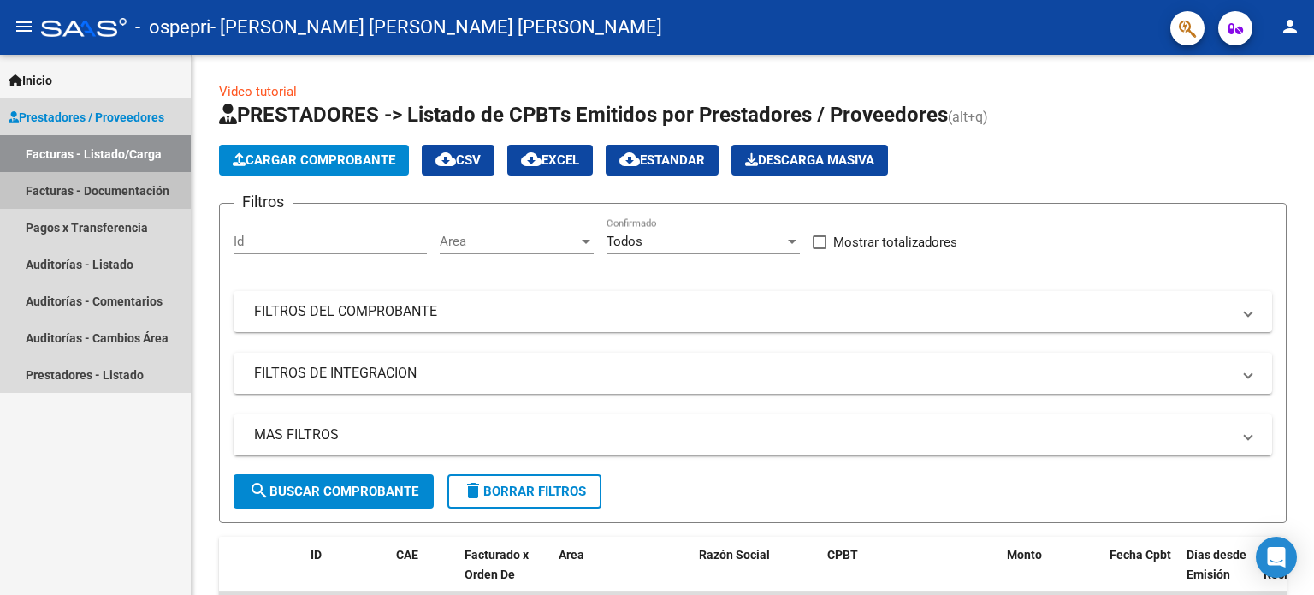
click at [92, 186] on link "Facturas - Documentación" at bounding box center [95, 190] width 191 height 37
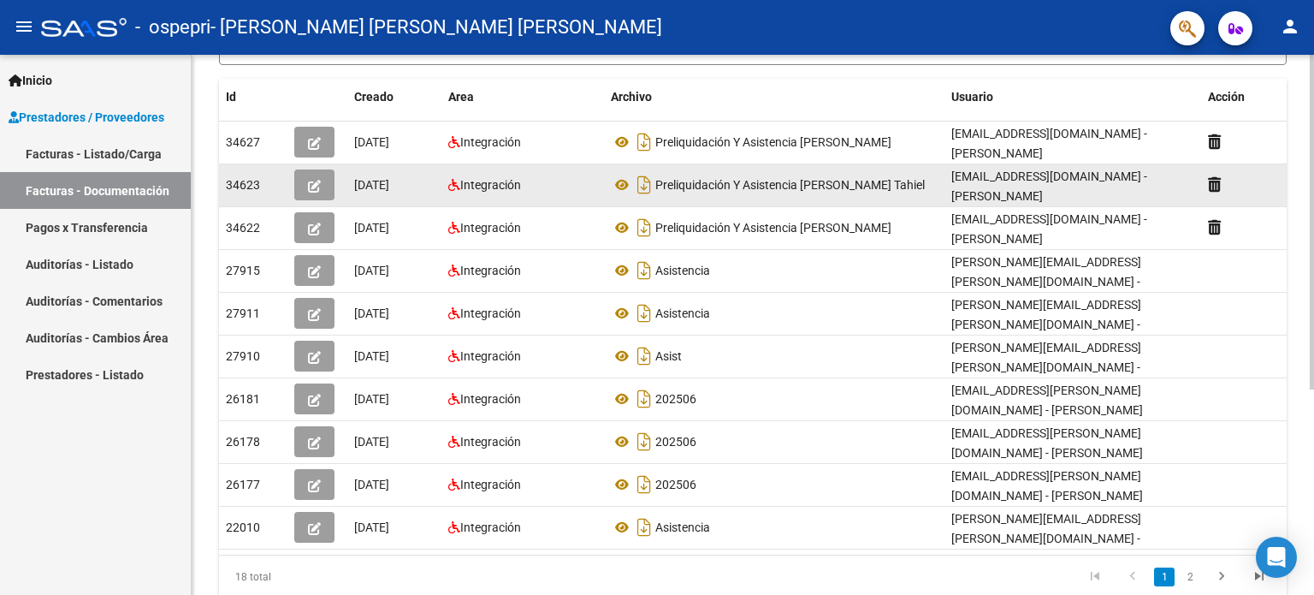
scroll to position [330, 0]
